Goal: Task Accomplishment & Management: Use online tool/utility

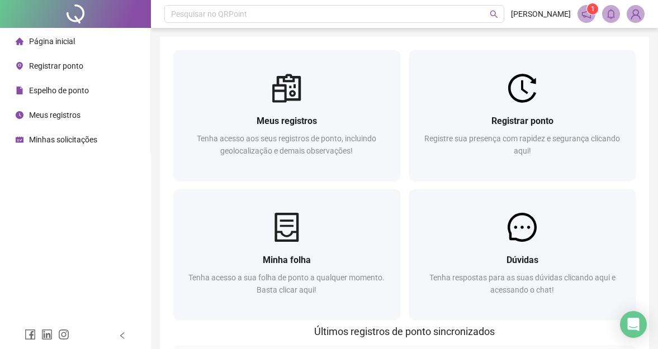
click at [484, 135] on span "Registre sua presença com rapidez e segurança clicando aqui!" at bounding box center [522, 144] width 196 height 21
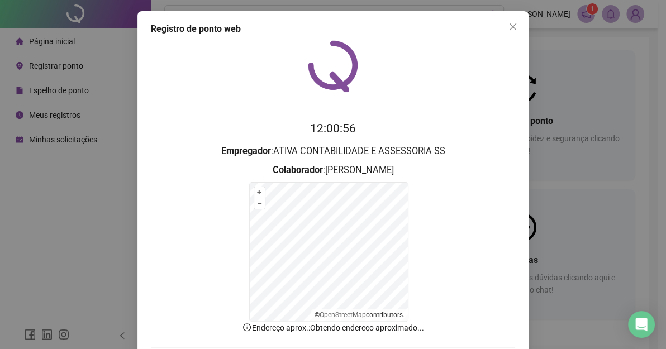
scroll to position [59, 0]
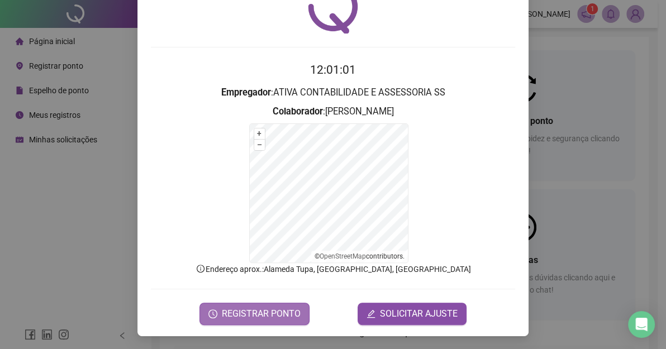
click at [268, 308] on span "REGISTRAR PONTO" at bounding box center [261, 313] width 79 height 13
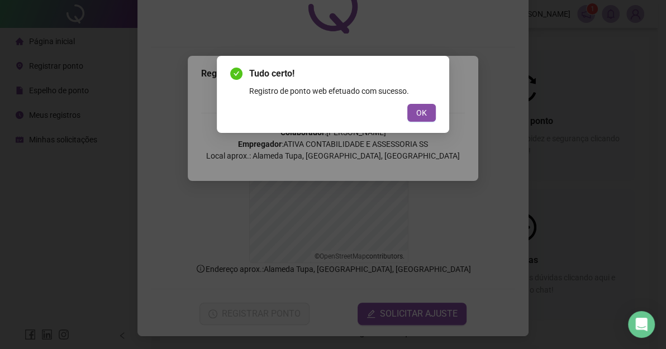
click at [418, 112] on span "OK" at bounding box center [421, 113] width 11 height 12
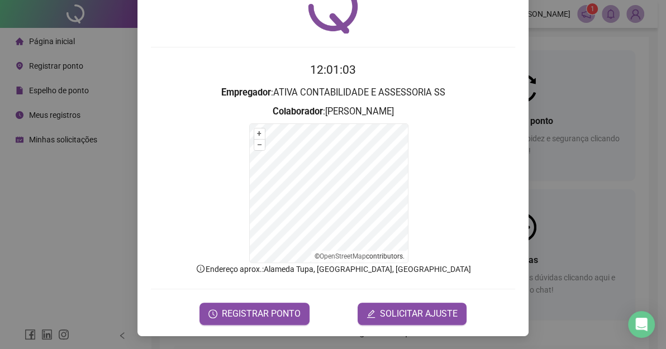
scroll to position [0, 0]
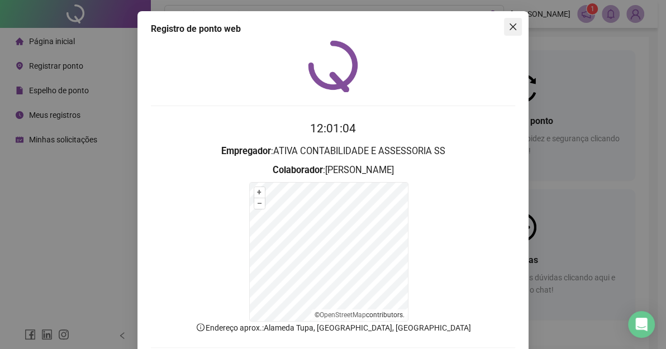
click at [508, 25] on icon "close" at bounding box center [512, 26] width 9 height 9
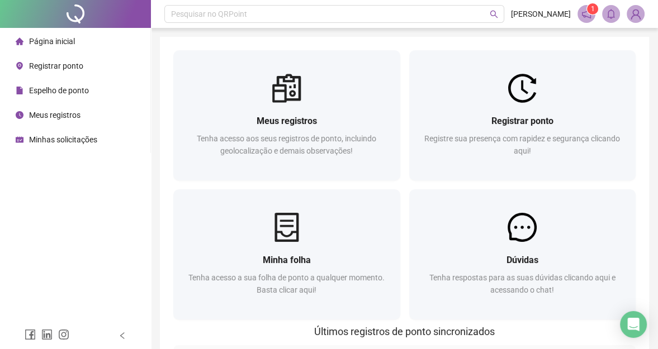
click at [483, 44] on div "Meus registros Tenha acesso aos seus registros de ponto, incluindo geolocalizaç…" at bounding box center [404, 320] width 489 height 567
drag, startPoint x: 34, startPoint y: 28, endPoint x: 149, endPoint y: 20, distance: 116.0
click at [121, 31] on ul "Página inicial Registrar ponto Espelho de ponto Meus registros Minhas solicitaç…" at bounding box center [75, 90] width 151 height 125
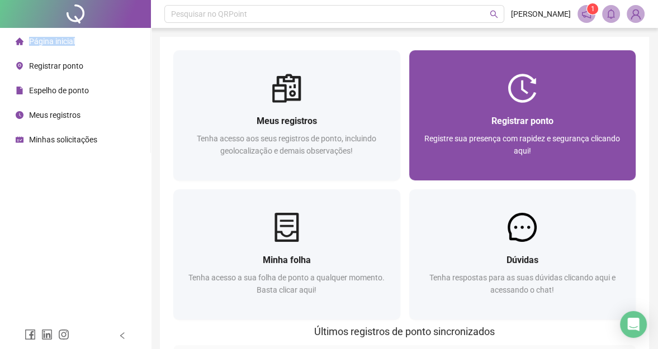
click at [456, 123] on div "Registrar ponto" at bounding box center [522, 121] width 200 height 14
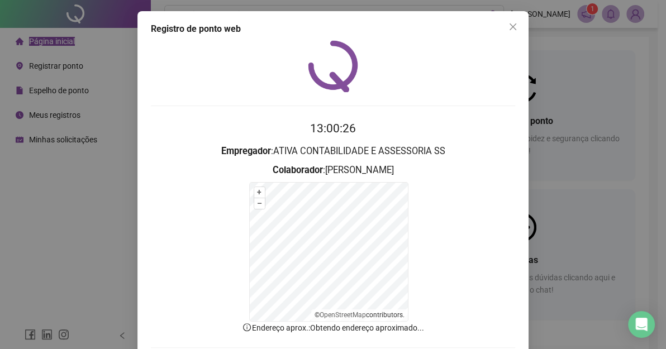
scroll to position [56, 0]
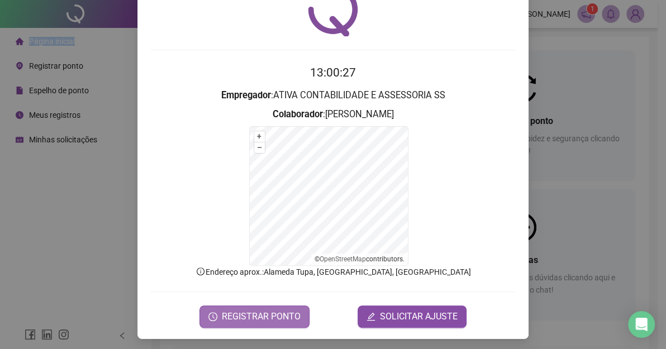
click at [268, 318] on span "REGISTRAR PONTO" at bounding box center [261, 316] width 79 height 13
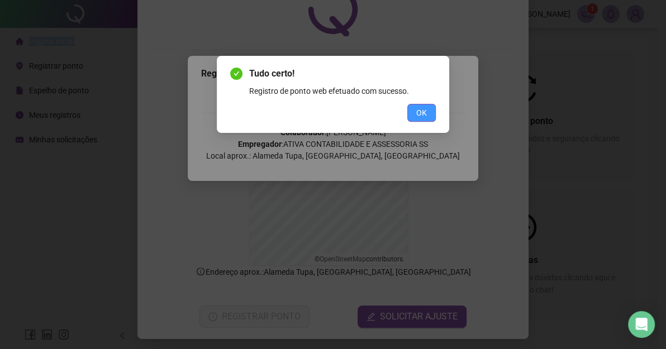
click at [429, 111] on button "OK" at bounding box center [421, 113] width 28 height 18
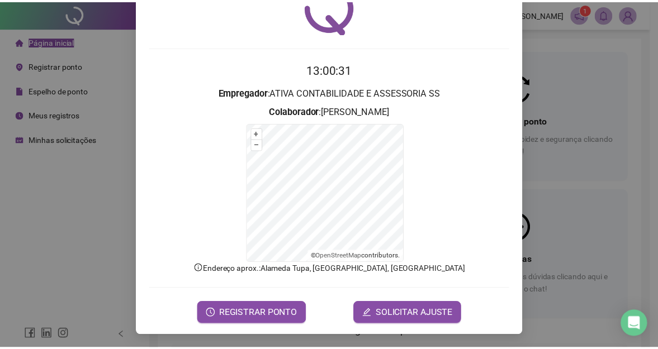
scroll to position [0, 0]
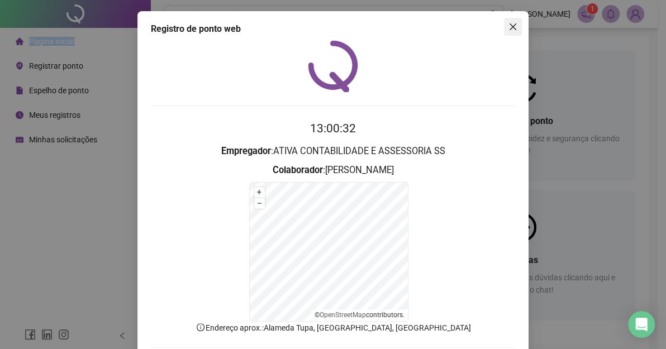
click at [511, 26] on icon "close" at bounding box center [512, 26] width 9 height 9
